Goal: Check status: Check status

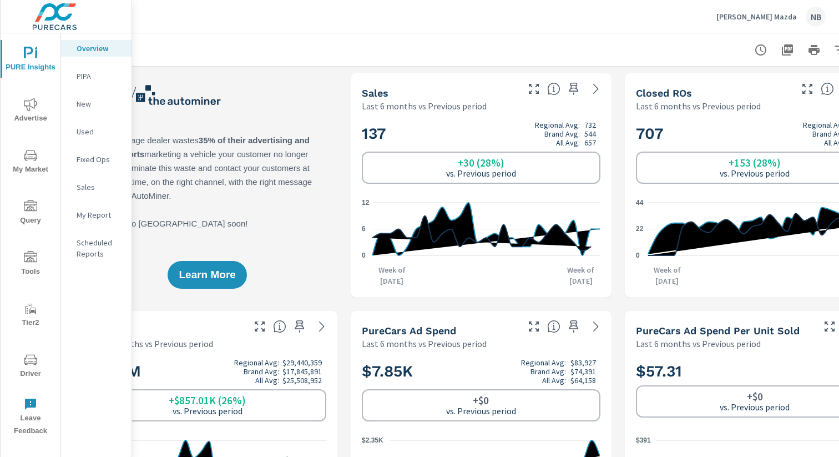
scroll to position [0, 114]
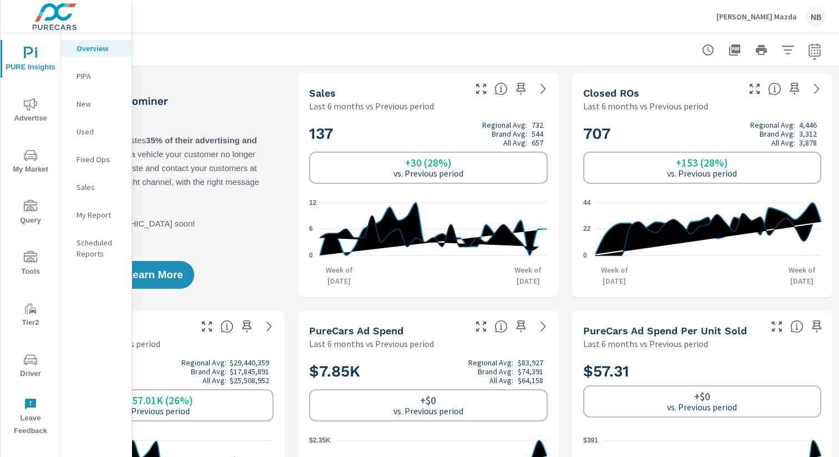
click at [814, 53] on icon "button" at bounding box center [814, 51] width 7 height 4
select select "Last 6 months"
select select "Previous period"
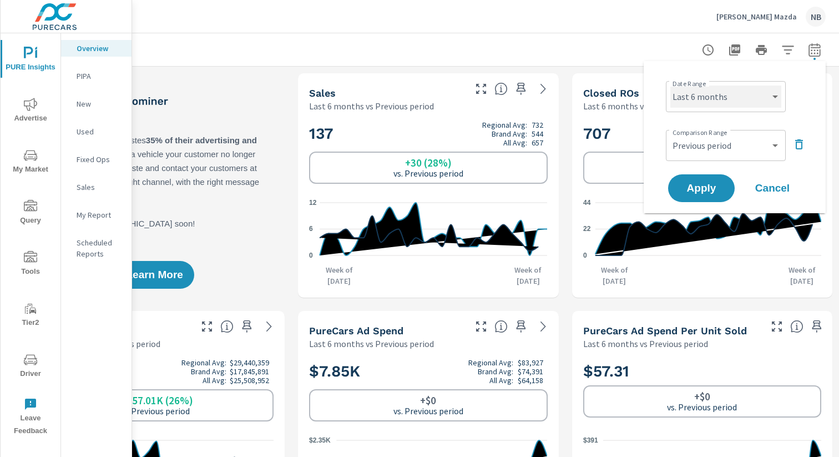
click at [734, 102] on select "Custom [DATE] Last week Last 7 days Last 14 days Last 30 days Last 45 days Last…" at bounding box center [725, 96] width 111 height 22
select select "custom"
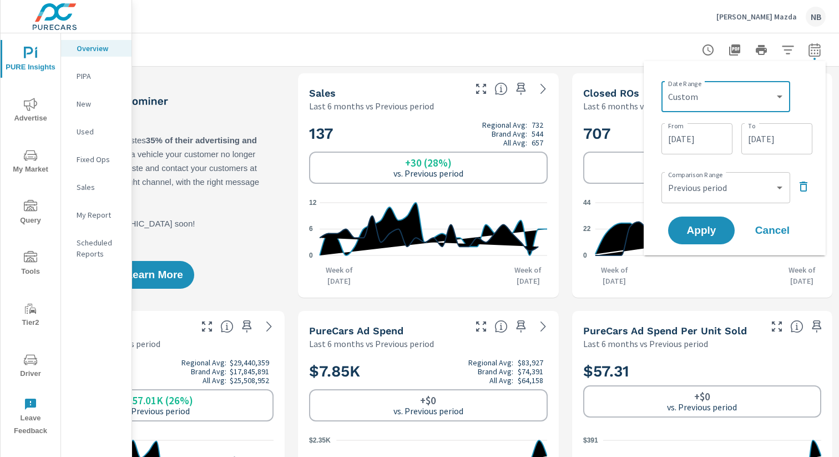
click at [716, 141] on input "[DATE]" at bounding box center [697, 139] width 62 height 22
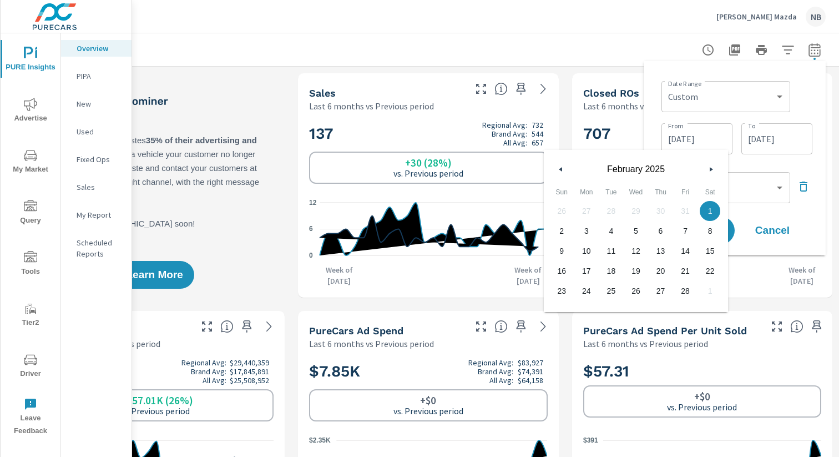
click at [709, 168] on button "button" at bounding box center [710, 169] width 13 height 13
click at [713, 170] on icon "button" at bounding box center [713, 169] width 6 height 4
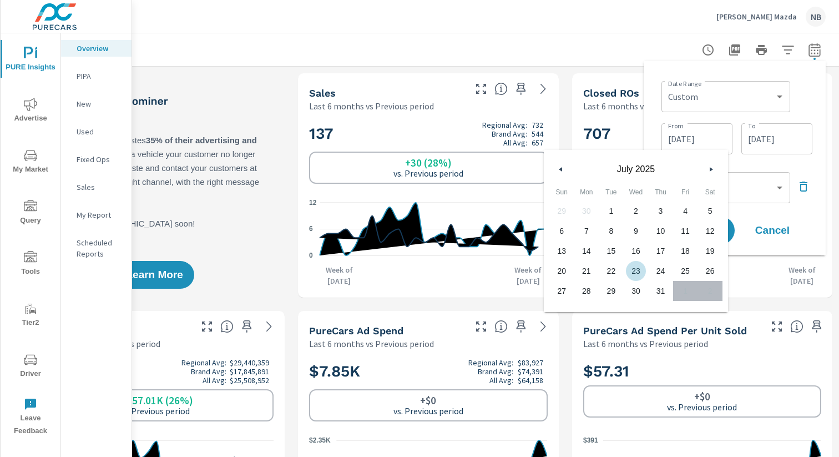
click at [633, 272] on span "23" at bounding box center [636, 271] width 25 height 14
type input "[DATE]"
click at [757, 132] on input "[DATE]" at bounding box center [777, 139] width 62 height 22
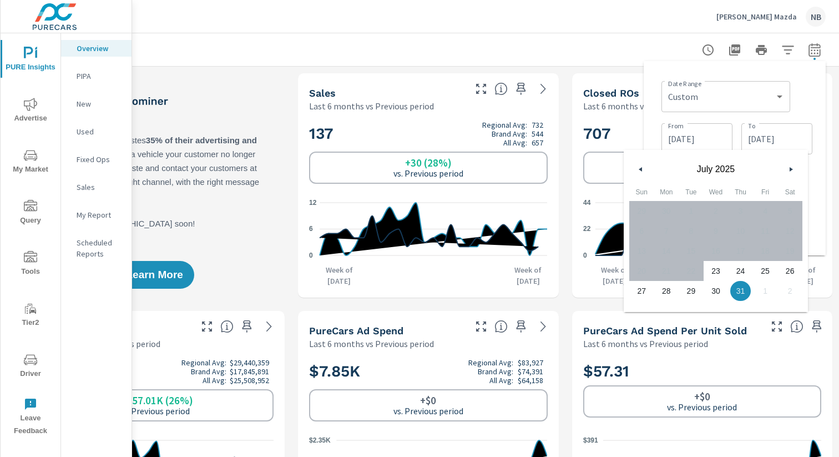
click at [785, 171] on button "button" at bounding box center [790, 169] width 13 height 13
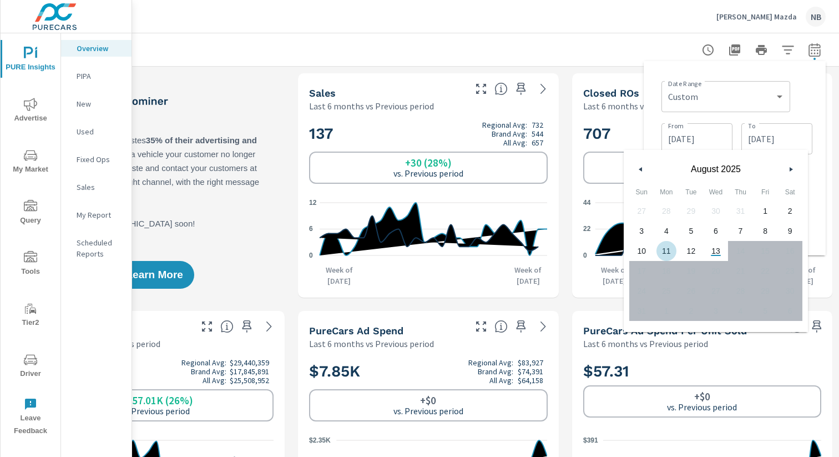
click at [673, 253] on span "11" at bounding box center [666, 251] width 25 height 14
type input "[DATE]"
click at [810, 98] on div "Date Range Custom [DATE] Last week Last 7 days Last 14 days Last 30 days Last 4…" at bounding box center [736, 96] width 151 height 38
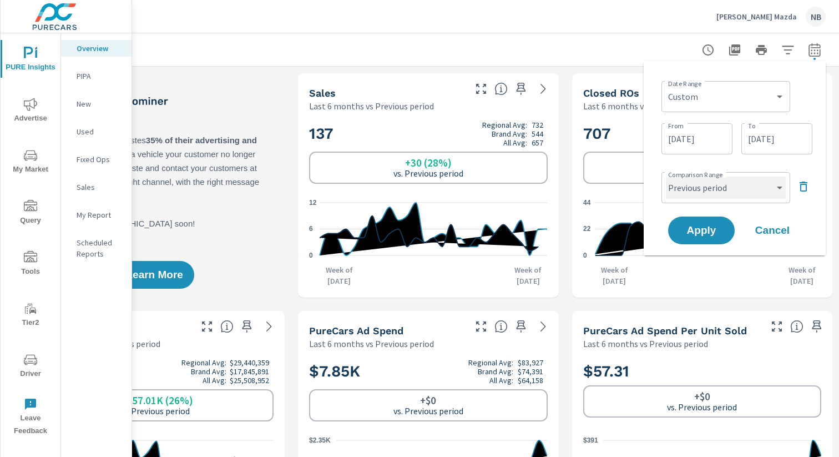
click at [742, 194] on select "Custom Previous period Previous month Previous year" at bounding box center [726, 187] width 120 height 22
click at [724, 182] on select "Custom Previous period Previous month Previous year" at bounding box center [726, 187] width 120 height 22
select select "custom"
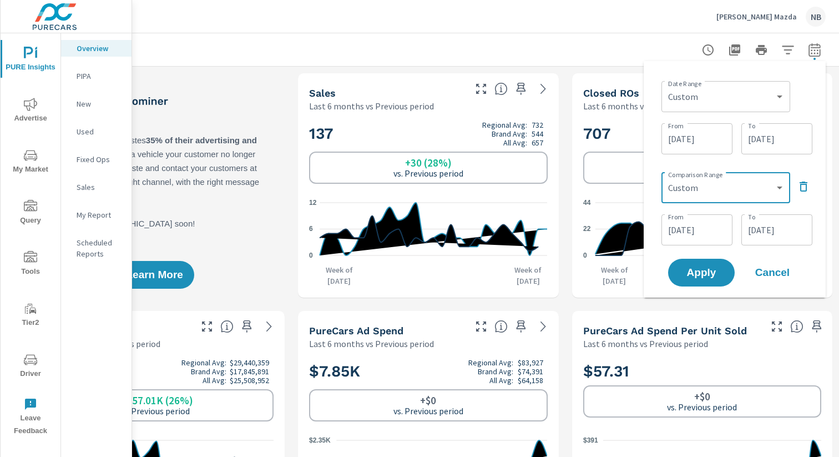
click at [779, 272] on span "Cancel" at bounding box center [772, 272] width 44 height 10
